Goal: Task Accomplishment & Management: Manage account settings

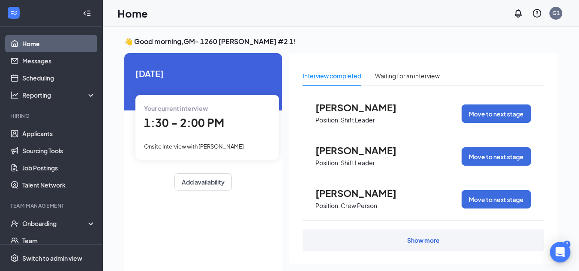
click at [354, 76] on div "Interview completed" at bounding box center [332, 75] width 59 height 9
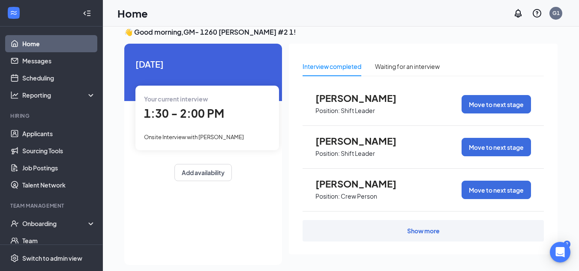
scroll to position [18, 0]
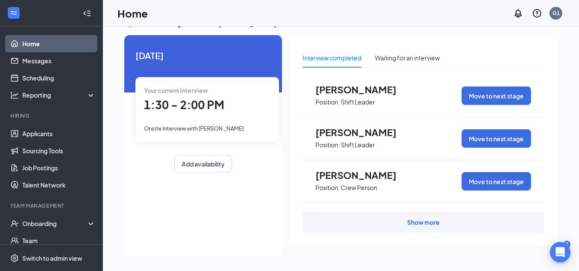
click at [427, 223] on div "Show more" at bounding box center [423, 222] width 33 height 9
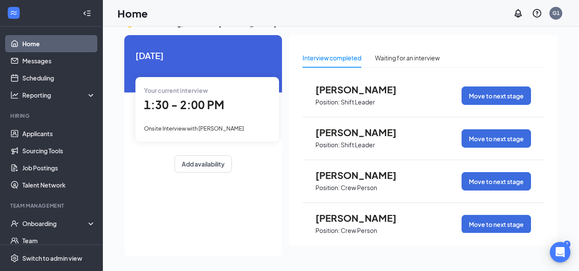
scroll to position [0, 0]
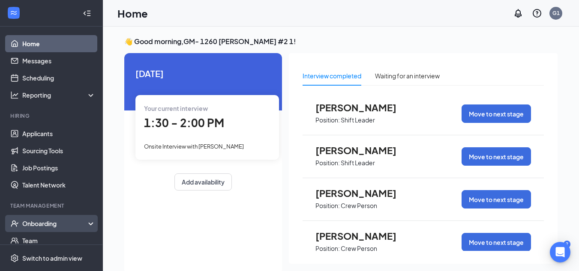
click at [45, 223] on div "Onboarding" at bounding box center [55, 224] width 66 height 9
click at [44, 237] on link "Overview" at bounding box center [58, 240] width 73 height 17
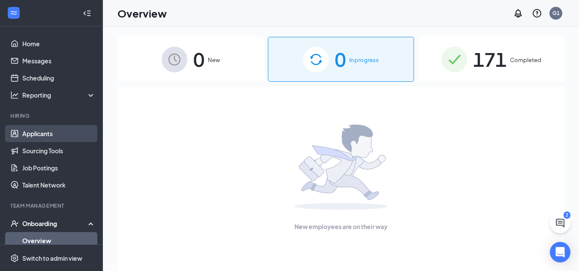
click at [42, 132] on link "Applicants" at bounding box center [58, 133] width 73 height 17
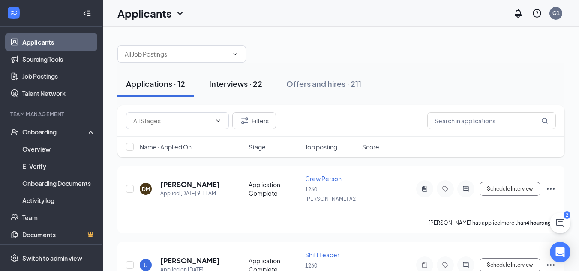
scroll to position [150, 0]
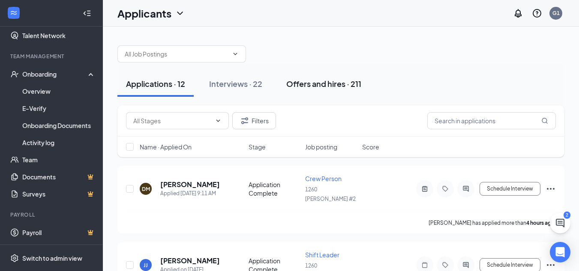
click at [337, 83] on div "Offers and hires · 211" at bounding box center [323, 83] width 75 height 11
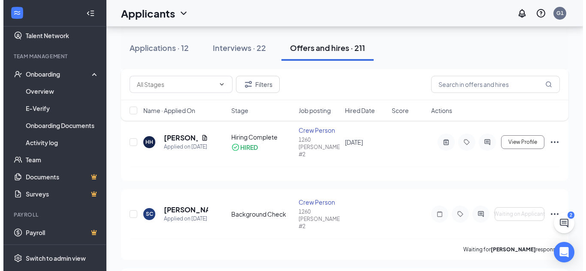
scroll to position [514, 0]
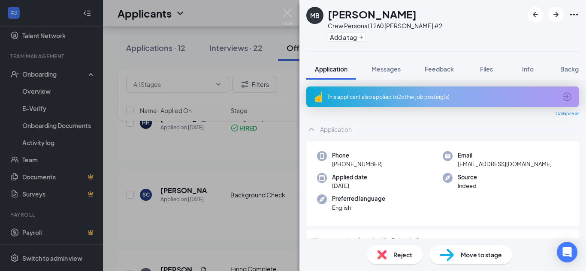
click at [486, 253] on span "Move to stage" at bounding box center [480, 254] width 41 height 9
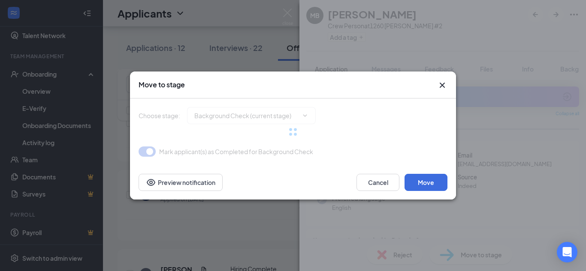
type input "Hiring Complete (final stage)"
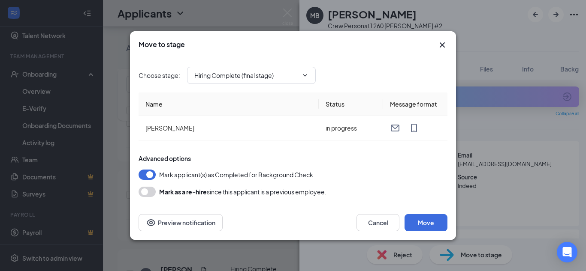
click at [441, 42] on icon "Cross" at bounding box center [442, 45] width 10 height 10
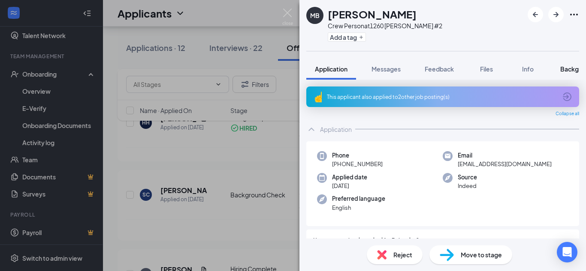
click at [571, 66] on span "Background" at bounding box center [577, 69] width 35 height 8
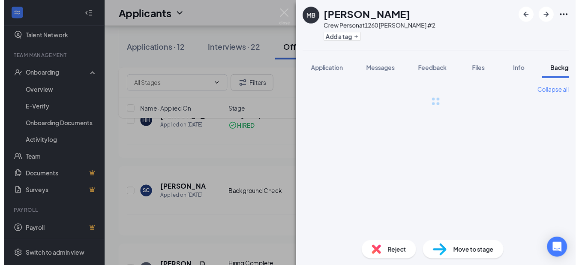
scroll to position [0, 27]
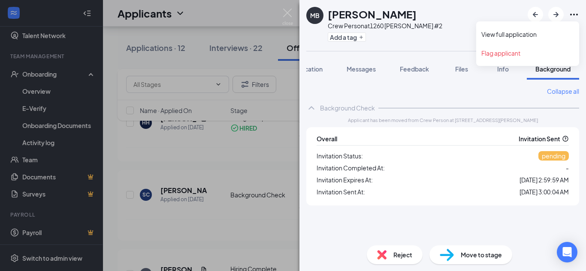
click at [575, 18] on icon "Ellipses" at bounding box center [574, 14] width 10 height 10
click at [572, 15] on icon "Ellipses" at bounding box center [574, 14] width 10 height 10
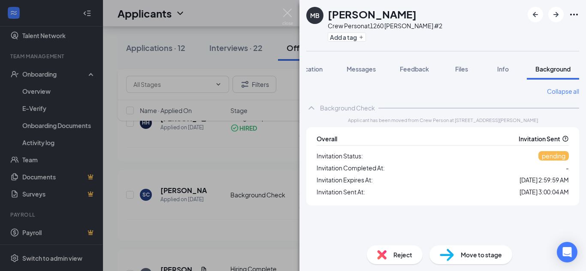
click at [271, 197] on div "MB [PERSON_NAME] Crew Person at 1260 [PERSON_NAME] #2 Add a tag Application Mes…" at bounding box center [293, 135] width 586 height 271
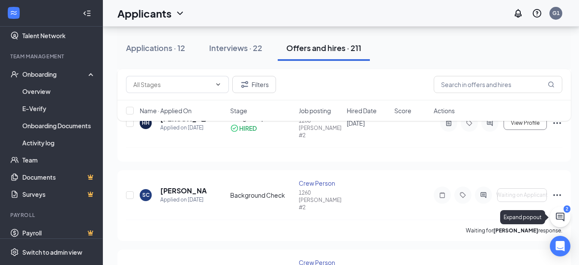
click at [563, 217] on icon "ChatActive" at bounding box center [560, 217] width 10 height 10
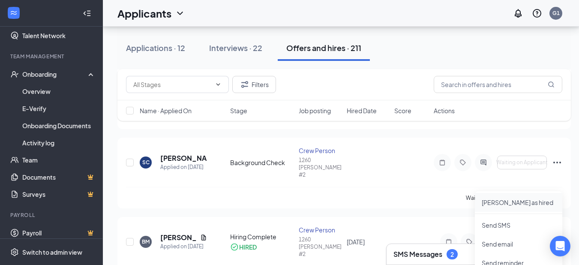
scroll to position [686, 0]
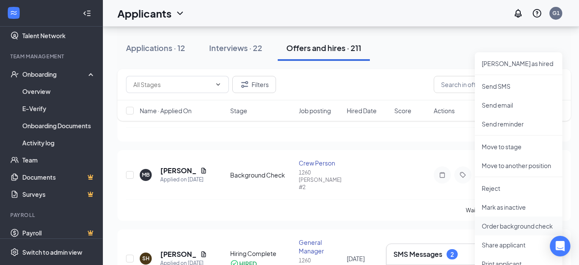
click at [522, 226] on p "Order background check" at bounding box center [519, 226] width 74 height 9
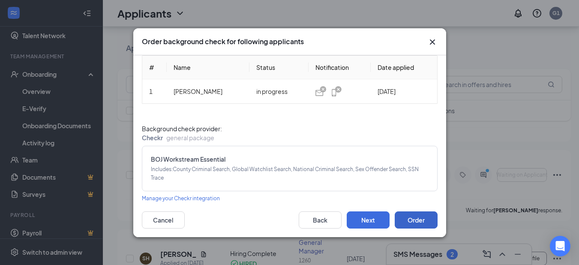
click at [419, 220] on button "Order" at bounding box center [416, 219] width 43 height 17
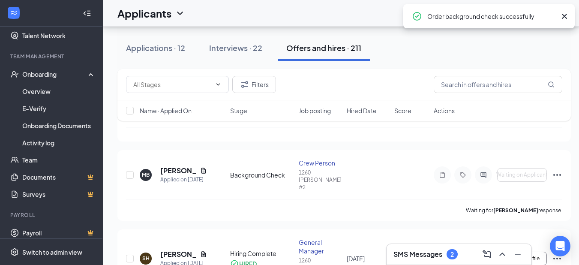
click at [567, 17] on icon "Cross" at bounding box center [565, 16] width 10 height 10
